Goal: Information Seeking & Learning: Learn about a topic

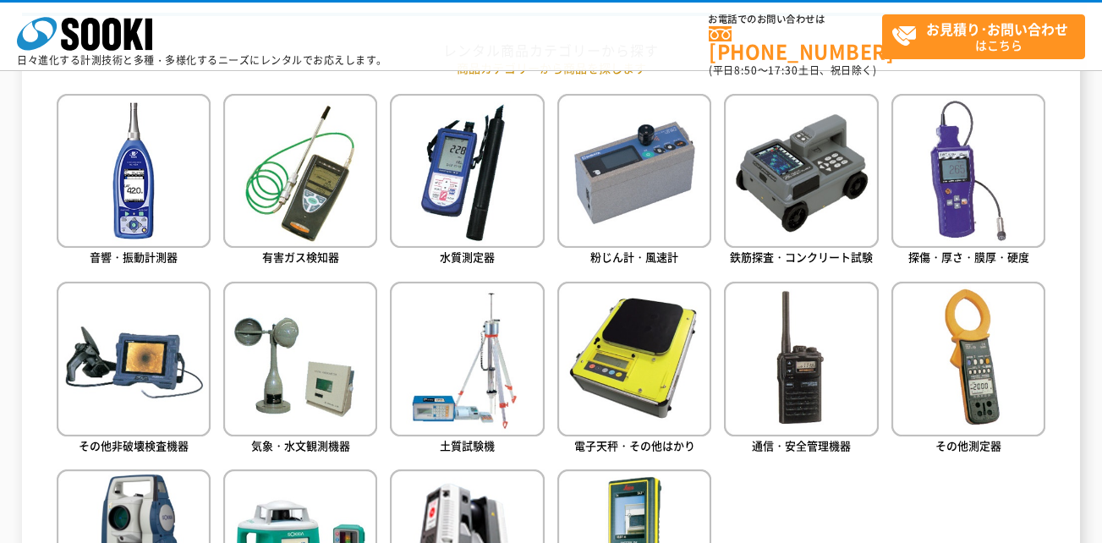
scroll to position [846, 0]
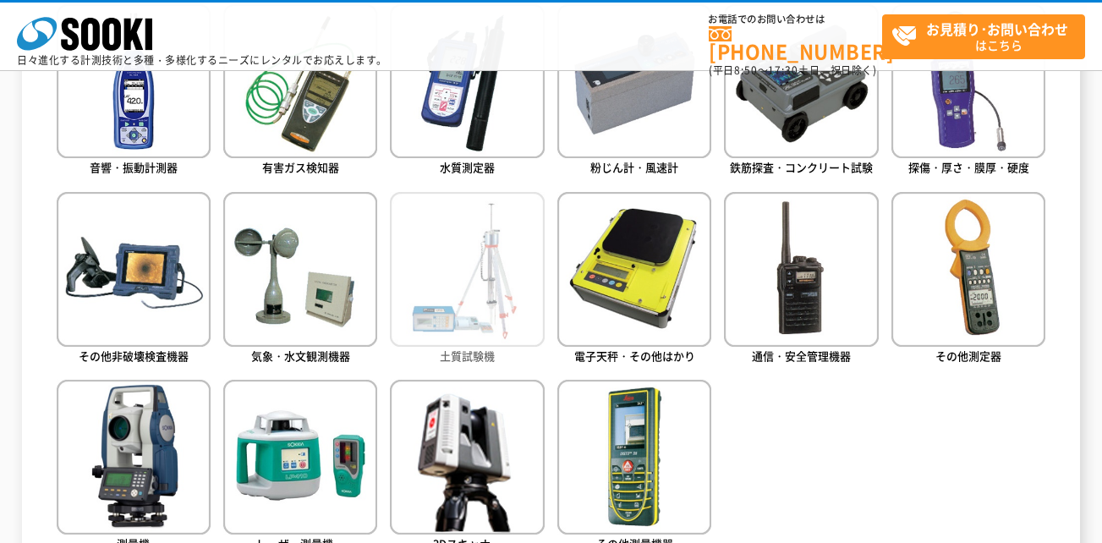
click at [470, 353] on span "土質試験機" at bounding box center [467, 356] width 55 height 16
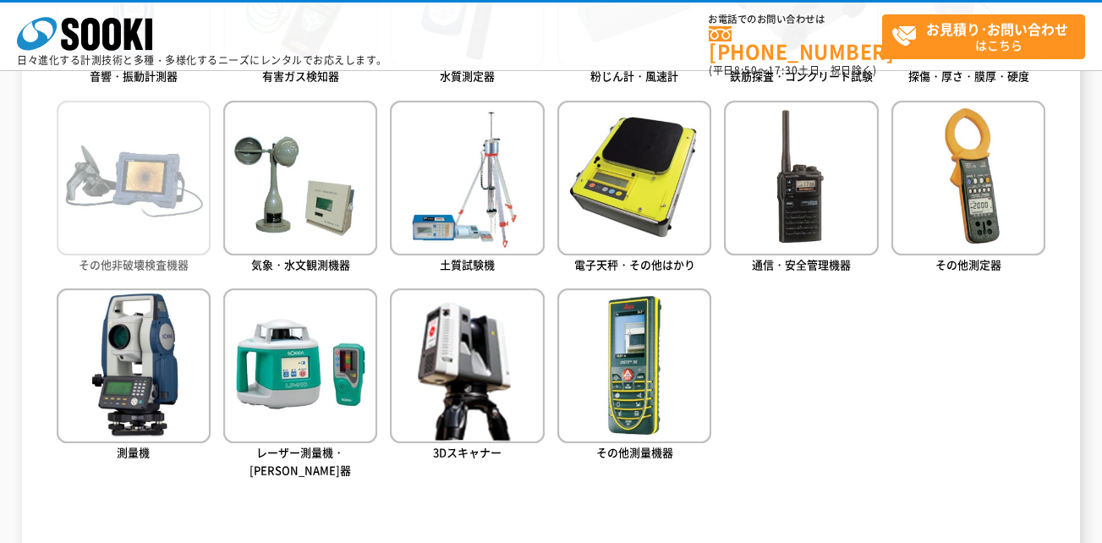
scroll to position [930, 0]
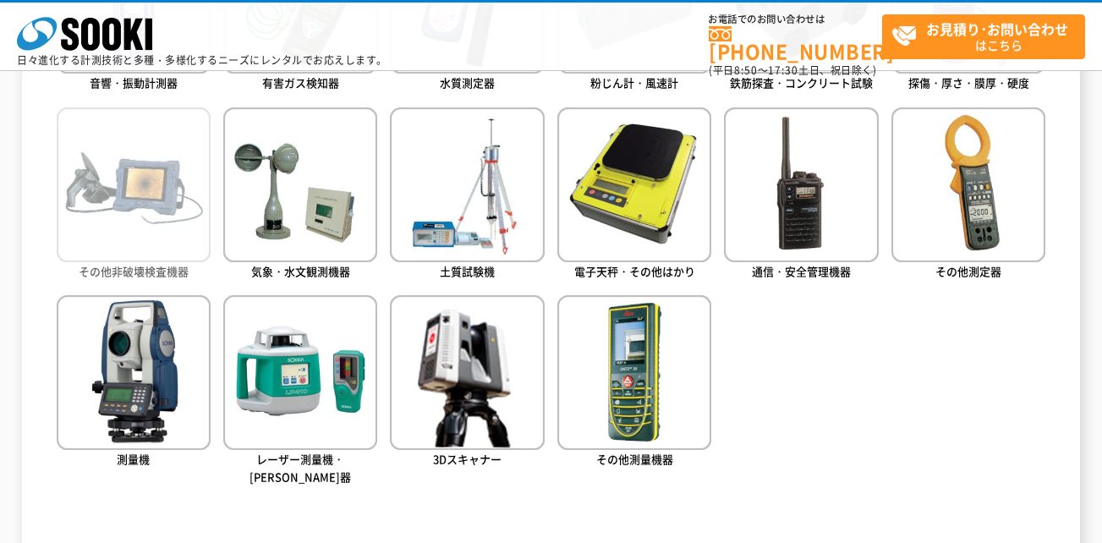
click at [106, 207] on img at bounding box center [134, 184] width 154 height 154
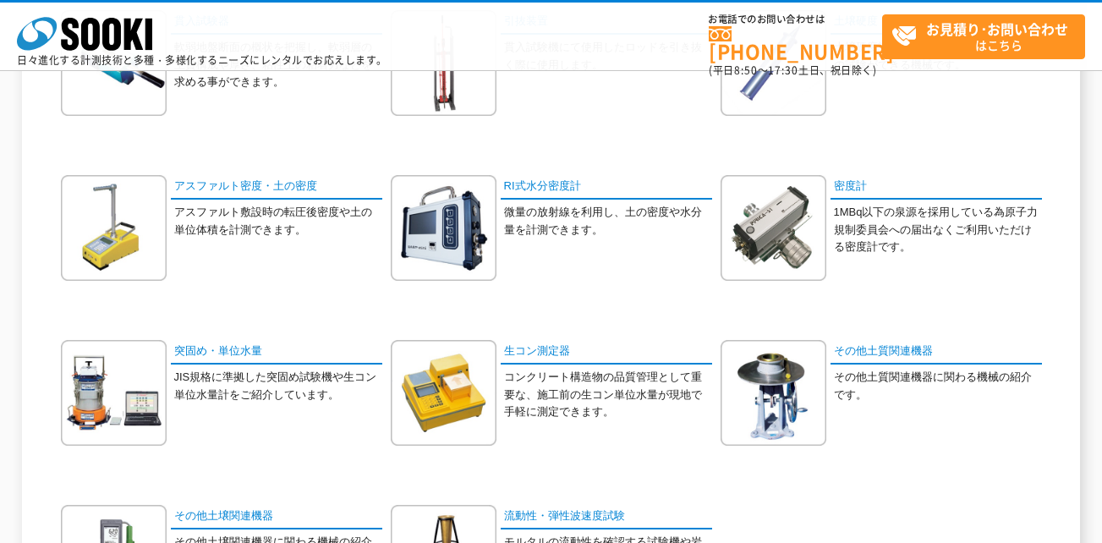
scroll to position [423, 0]
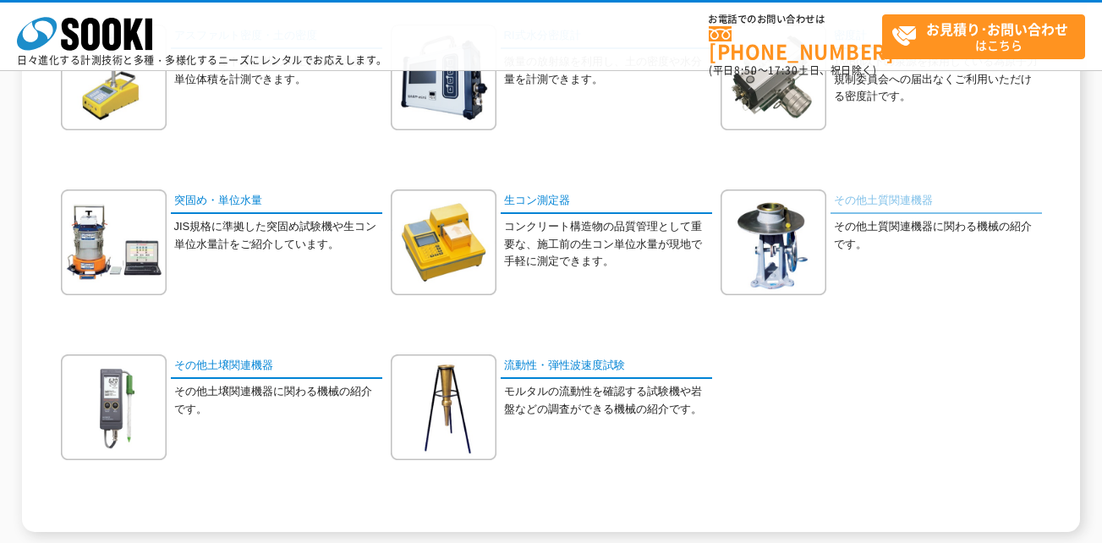
click at [837, 195] on link "その他土質関連機器" at bounding box center [935, 201] width 211 height 25
click at [208, 370] on link "その他土壌関連機器" at bounding box center [276, 366] width 211 height 25
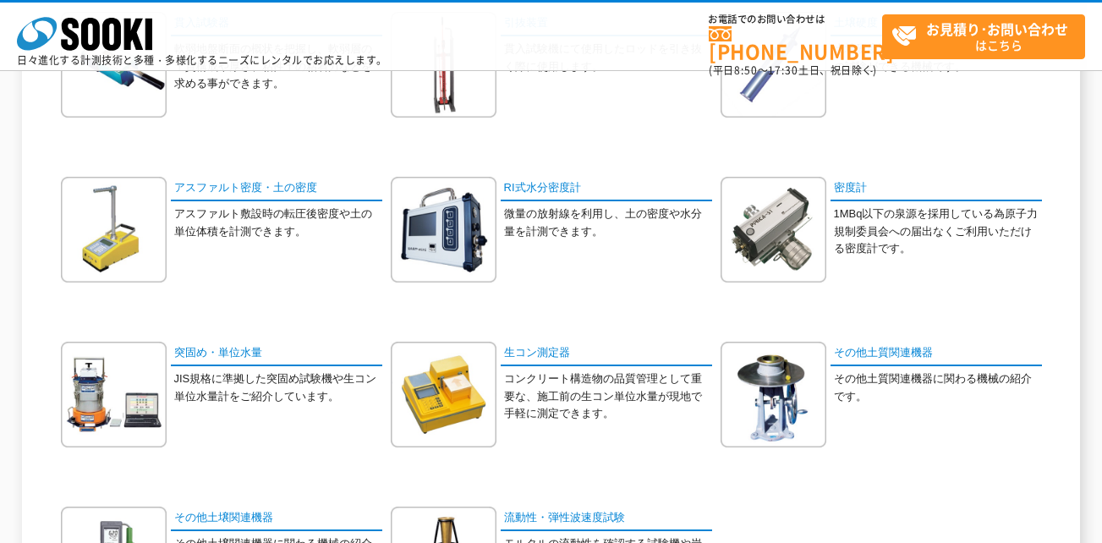
scroll to position [169, 0]
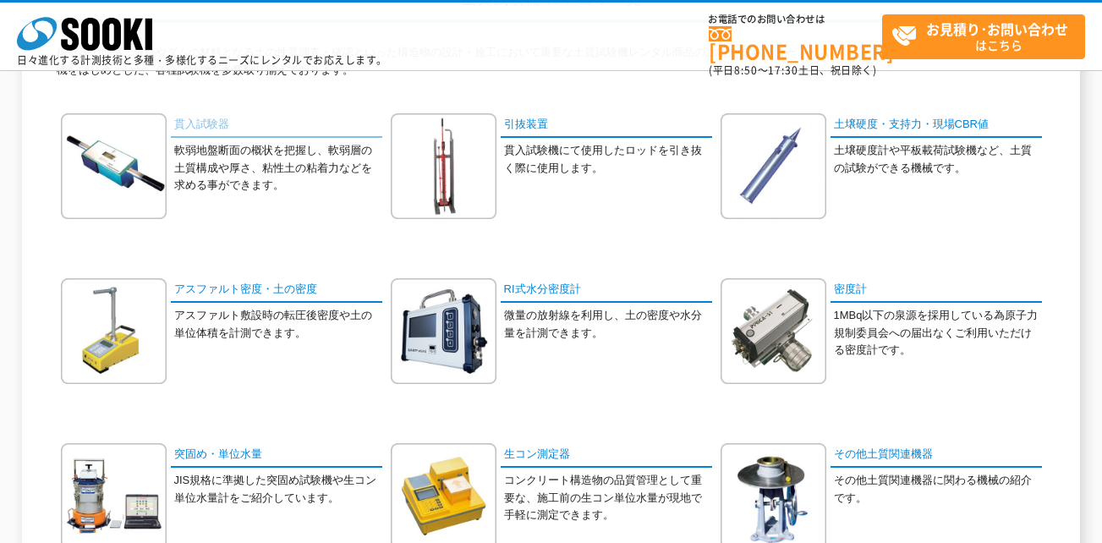
click at [201, 125] on link "貫入試験器" at bounding box center [276, 125] width 211 height 25
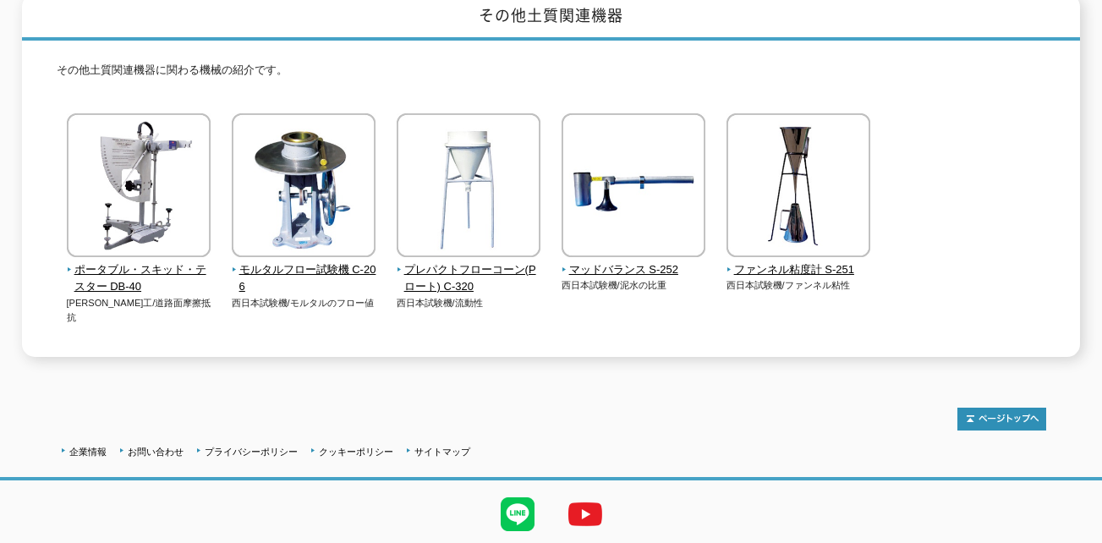
scroll to position [254, 0]
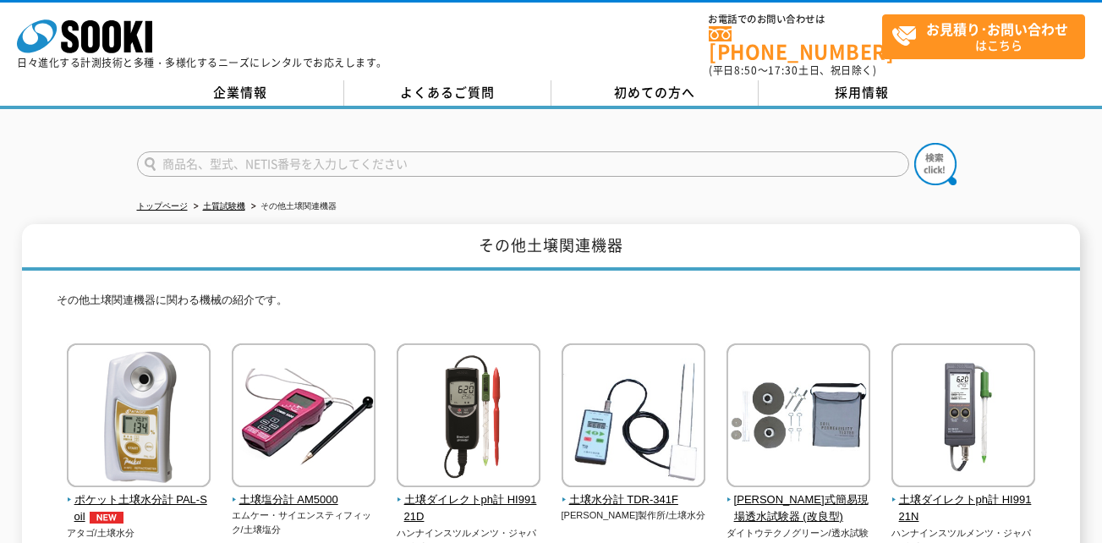
scroll to position [254, 0]
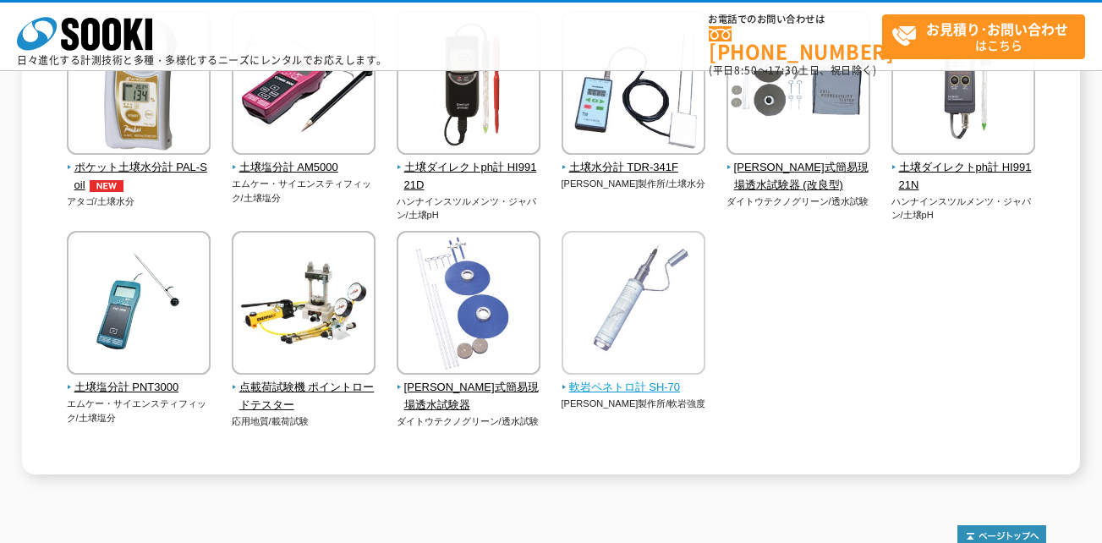
click at [592, 379] on img at bounding box center [634, 305] width 144 height 148
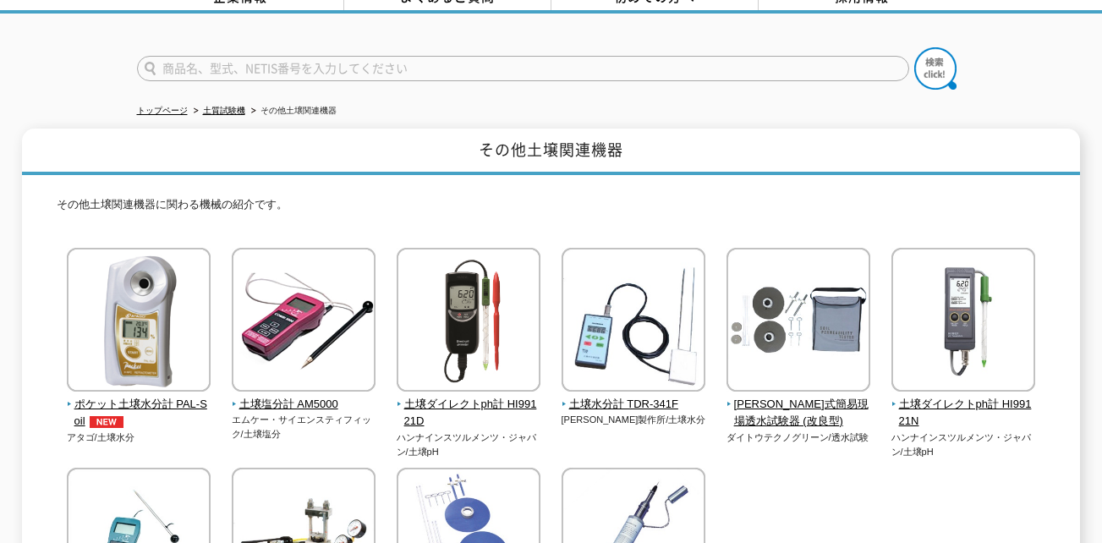
scroll to position [85, 0]
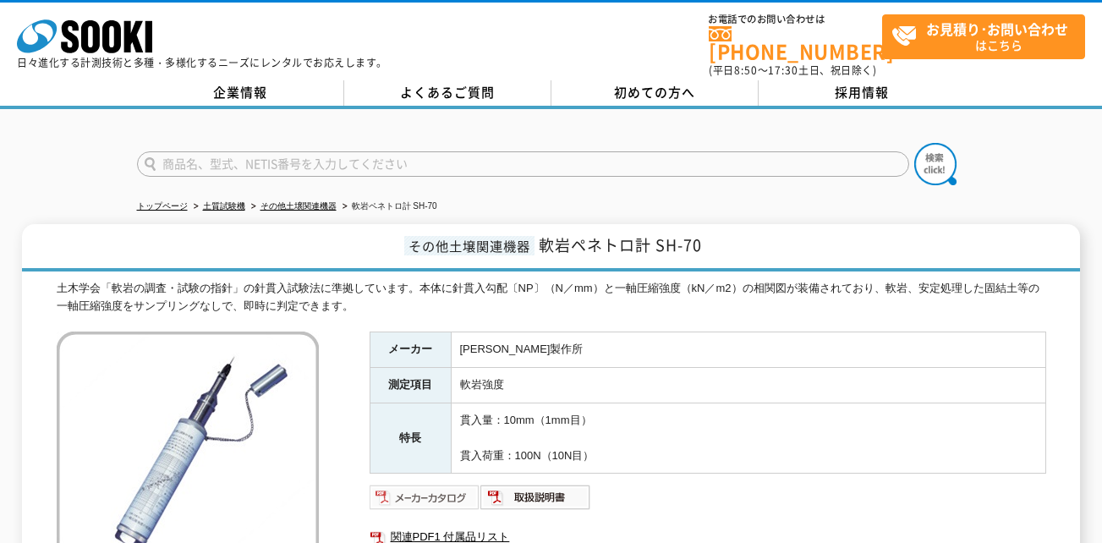
click at [440, 484] on img at bounding box center [425, 497] width 111 height 27
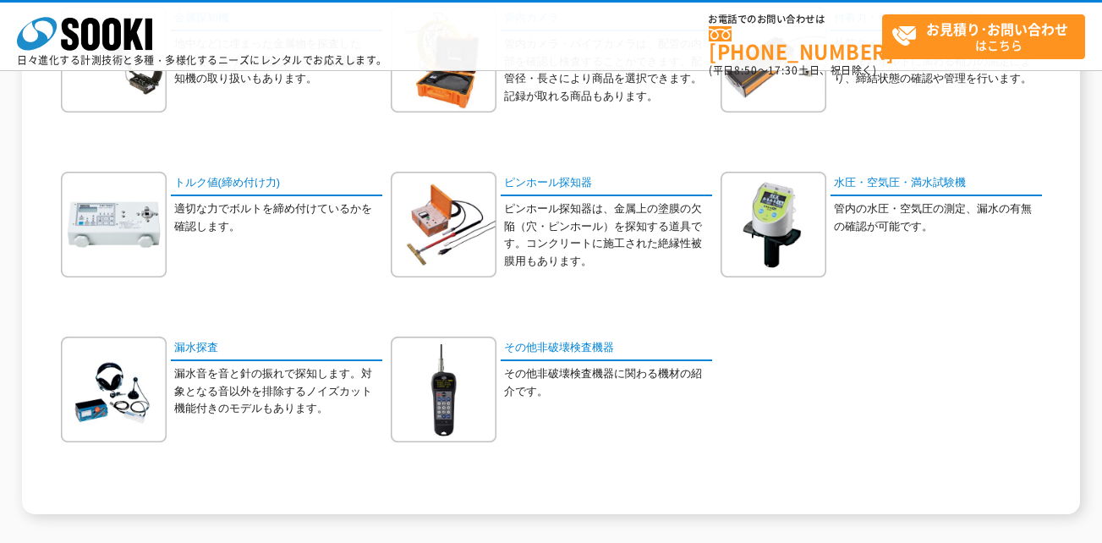
scroll to position [592, 0]
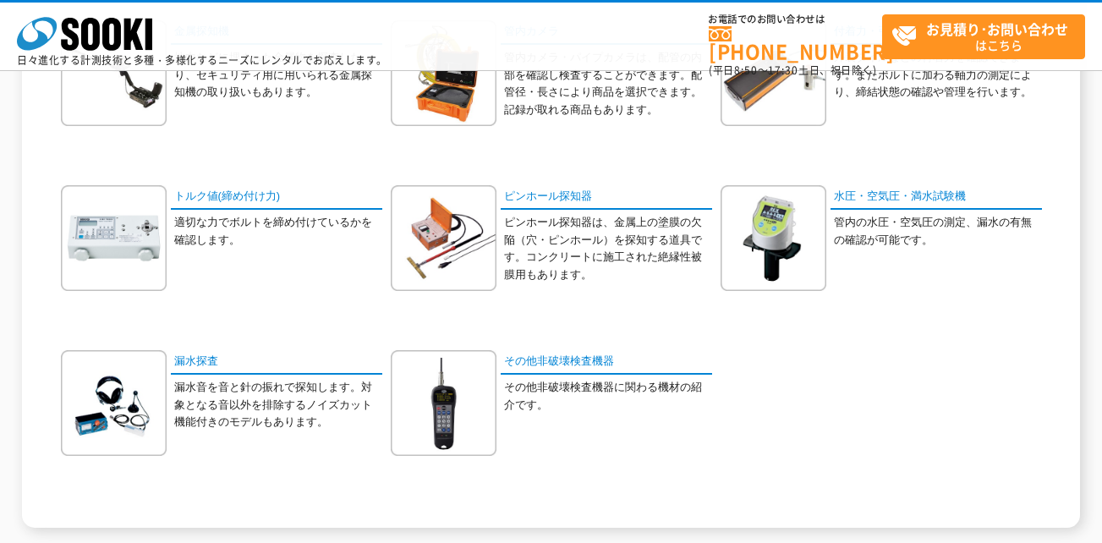
click at [1023, 134] on div "付着力・引張荷重・軸力測定 外装タイルなどの付着力を確認できます。またボルトに加わる軸力の測定により、締結状態の確認や管理を行います。" at bounding box center [881, 85] width 321 height 131
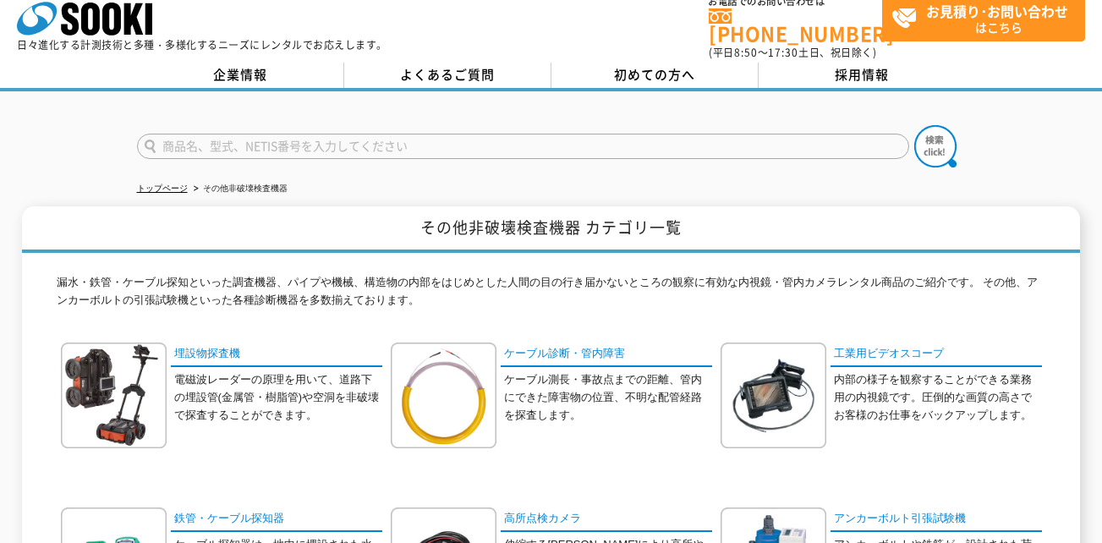
scroll to position [0, 0]
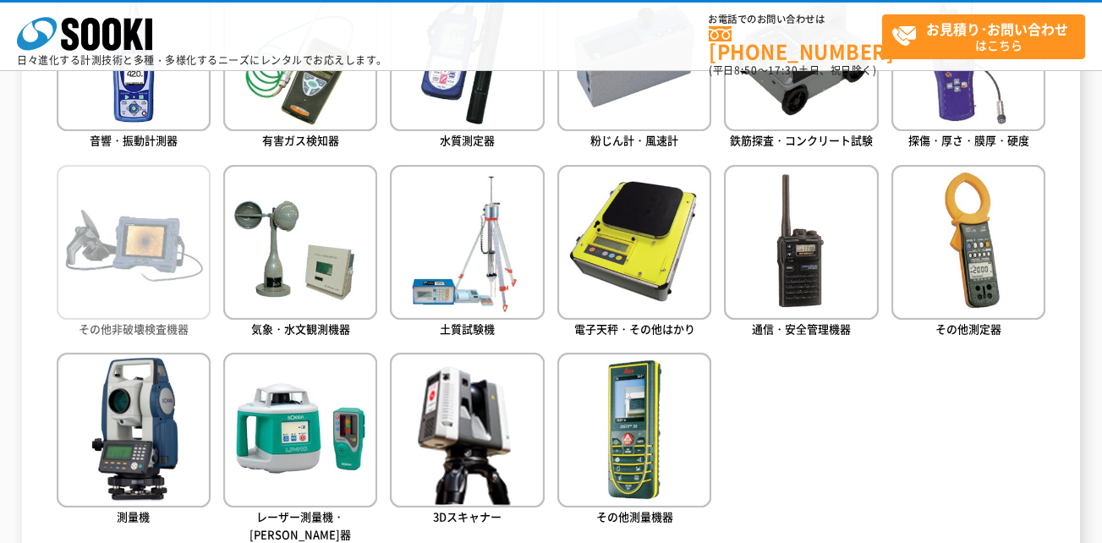
scroll to position [846, 0]
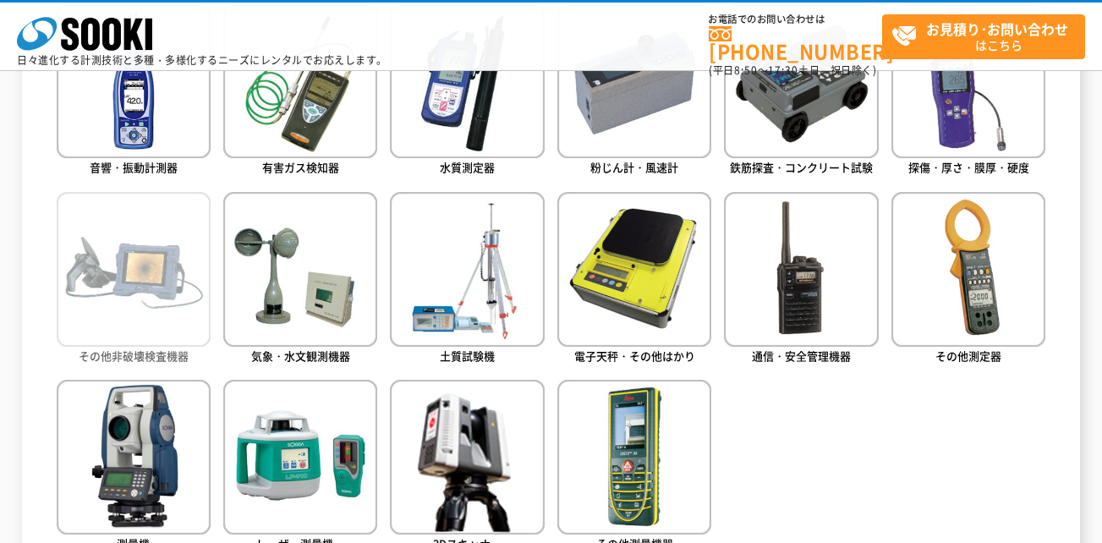
click at [173, 245] on img at bounding box center [134, 269] width 154 height 154
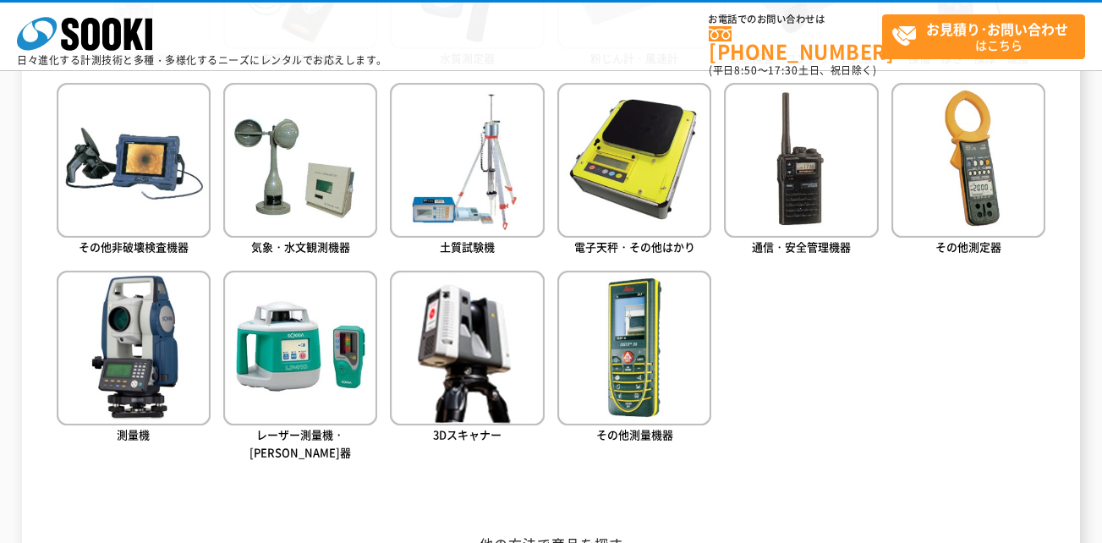
scroll to position [1099, 0]
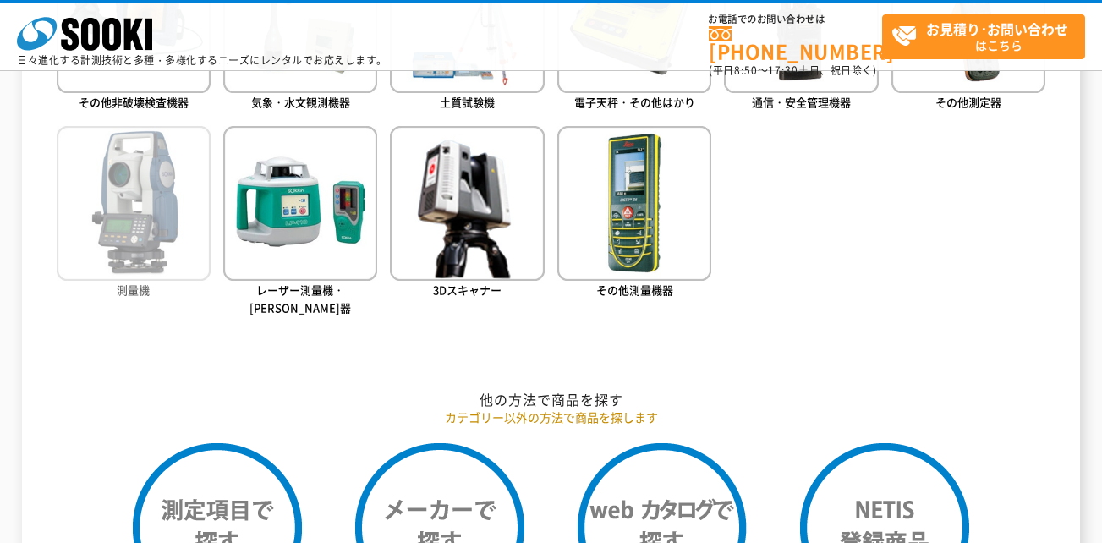
click at [107, 252] on img at bounding box center [134, 203] width 154 height 154
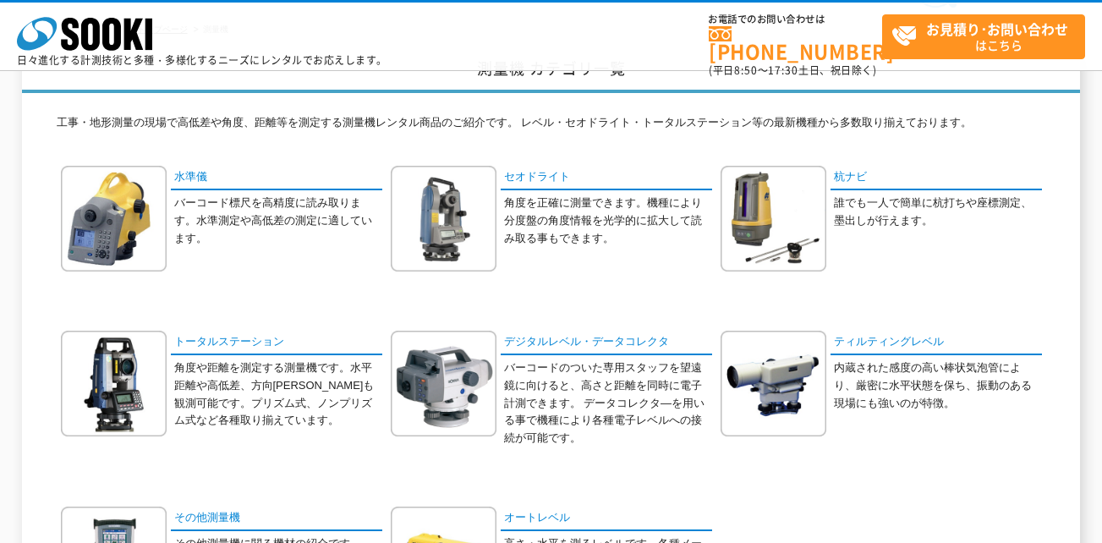
scroll to position [169, 0]
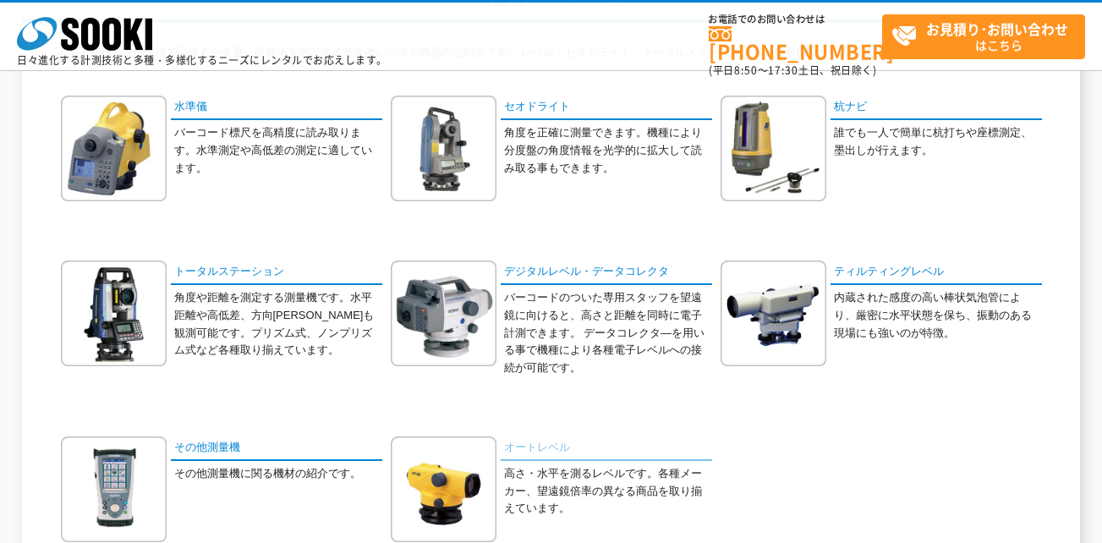
click at [556, 444] on link "オートレベル" at bounding box center [606, 448] width 211 height 25
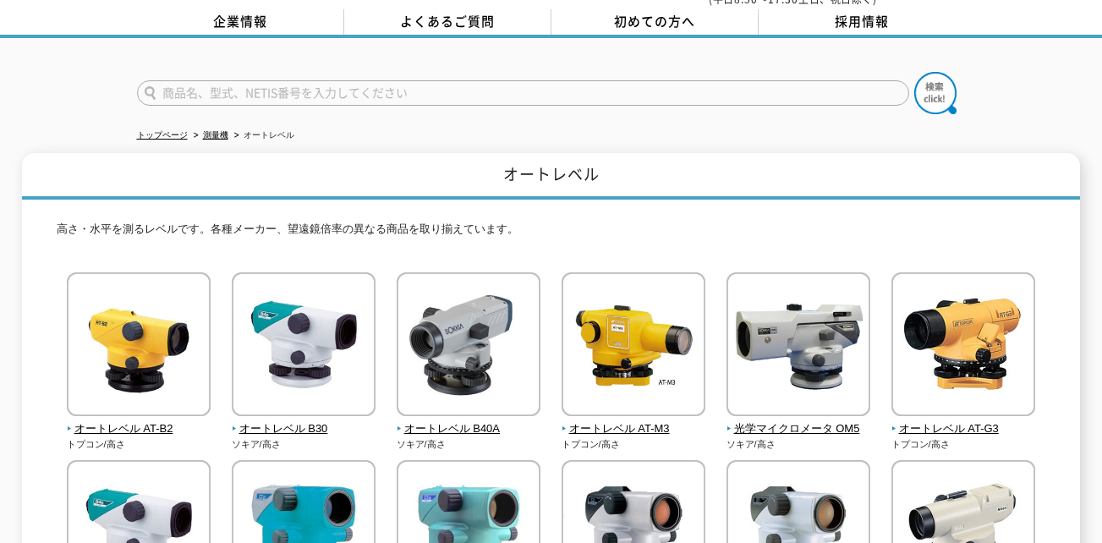
scroll to position [169, 0]
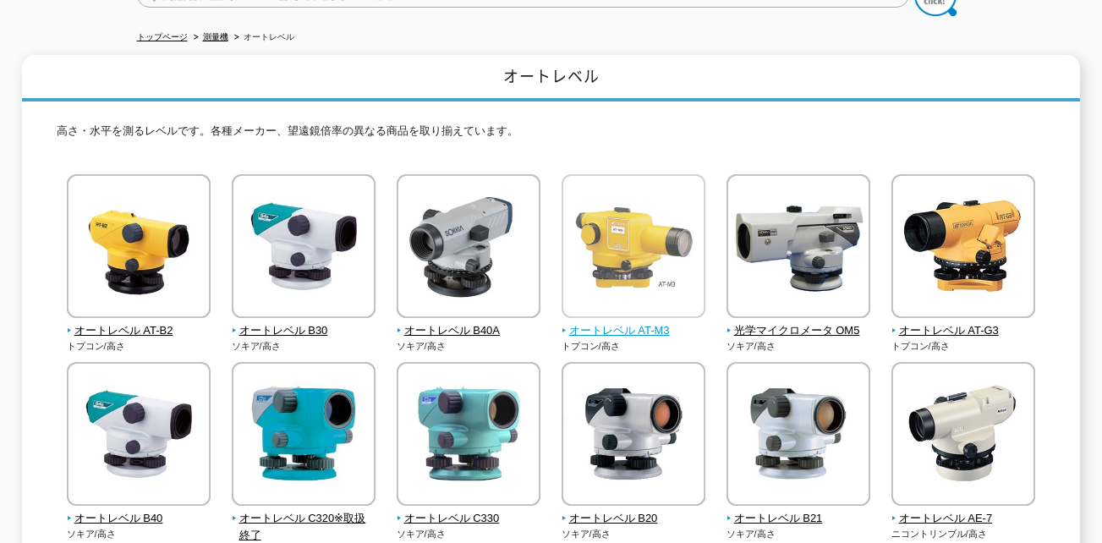
click at [647, 322] on span "オートレベル AT-M3" at bounding box center [634, 331] width 145 height 18
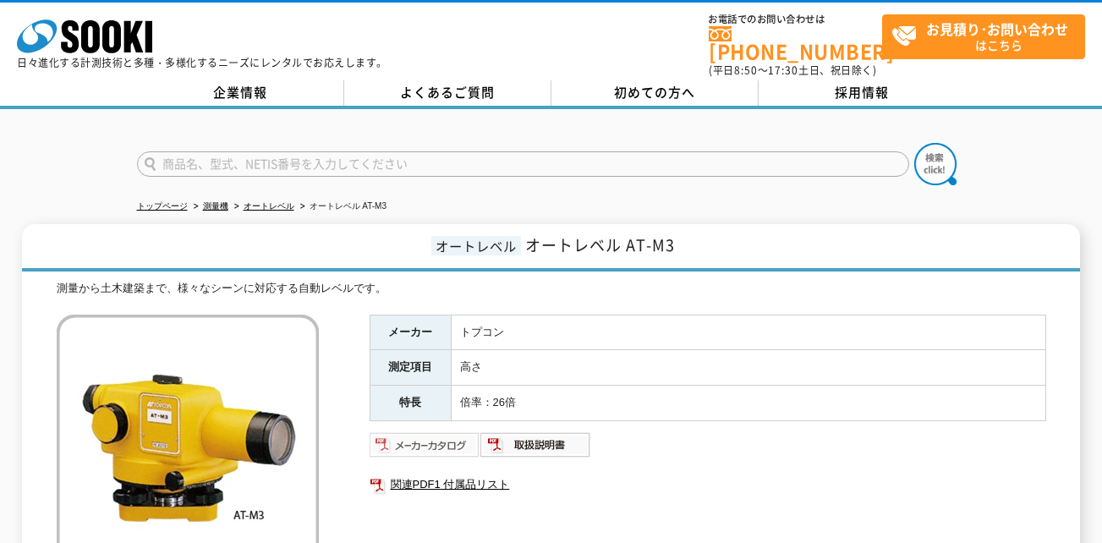
click at [414, 432] on img at bounding box center [425, 444] width 111 height 27
